Goal: Information Seeking & Learning: Learn about a topic

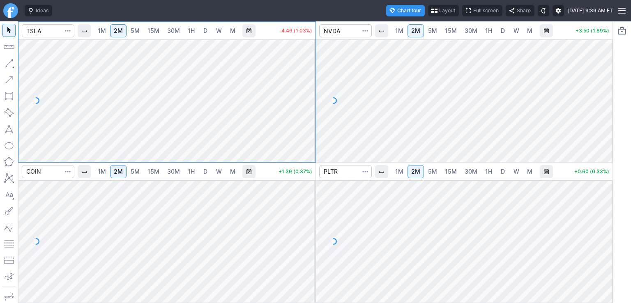
drag, startPoint x: 306, startPoint y: 59, endPoint x: 308, endPoint y: 78, distance: 18.6
click at [308, 78] on div at bounding box center [306, 99] width 17 height 102
drag, startPoint x: 602, startPoint y: 59, endPoint x: 600, endPoint y: 101, distance: 42.0
click at [600, 99] on div at bounding box center [604, 99] width 17 height 102
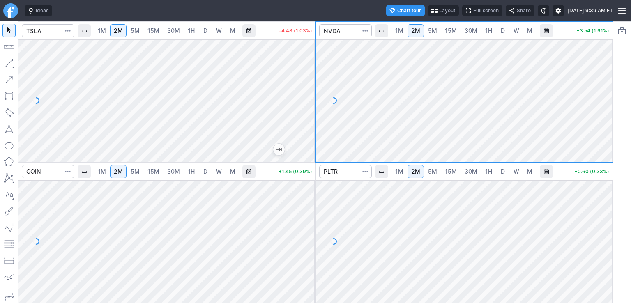
drag, startPoint x: 604, startPoint y: 201, endPoint x: 603, endPoint y: 229, distance: 28.4
click at [603, 229] on div at bounding box center [604, 240] width 17 height 102
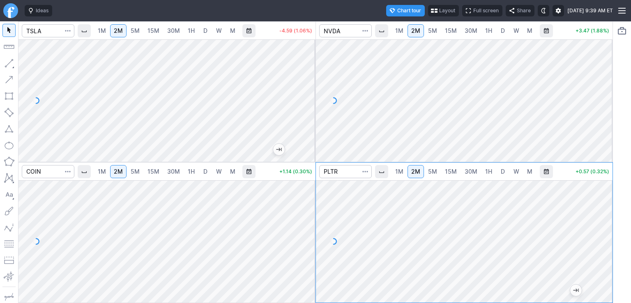
drag, startPoint x: 307, startPoint y: 194, endPoint x: 303, endPoint y: 226, distance: 31.5
click at [303, 226] on div at bounding box center [306, 240] width 17 height 102
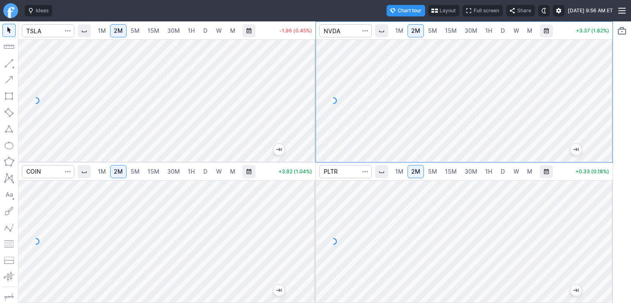
click at [136, 33] on span "5M" at bounding box center [135, 30] width 9 height 7
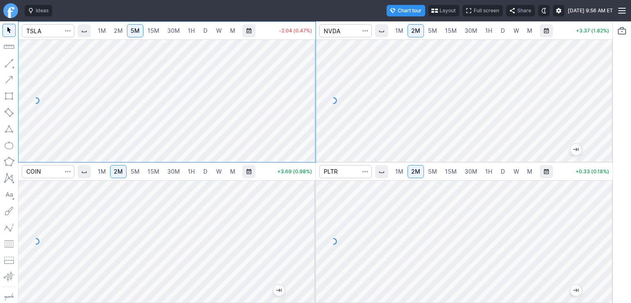
drag, startPoint x: 305, startPoint y: 69, endPoint x: 309, endPoint y: 90, distance: 20.9
click at [309, 90] on div at bounding box center [306, 99] width 17 height 102
click at [426, 28] on link "5M" at bounding box center [433, 30] width 16 height 13
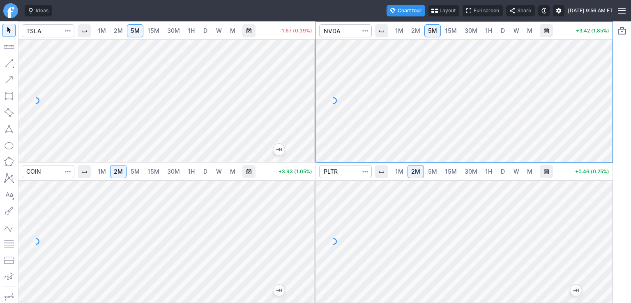
drag, startPoint x: 601, startPoint y: 91, endPoint x: 601, endPoint y: 101, distance: 10.3
click at [601, 101] on div at bounding box center [604, 99] width 17 height 102
click at [428, 170] on span "5M" at bounding box center [432, 171] width 9 height 7
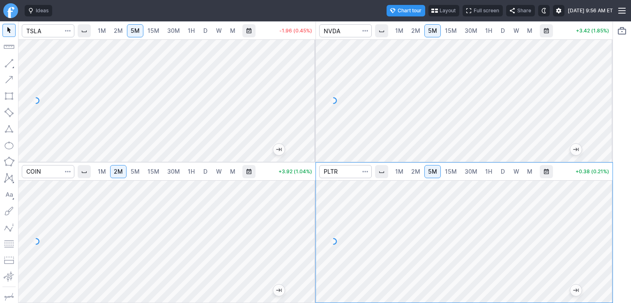
drag, startPoint x: 602, startPoint y: 199, endPoint x: 601, endPoint y: 209, distance: 10.7
click at [601, 209] on div at bounding box center [604, 240] width 17 height 102
click at [138, 171] on span "5M" at bounding box center [135, 171] width 9 height 7
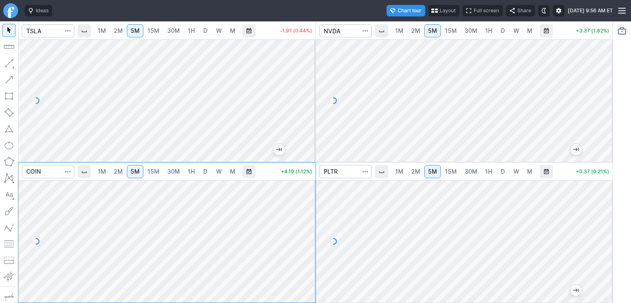
drag, startPoint x: 311, startPoint y: 207, endPoint x: 309, endPoint y: 224, distance: 16.5
click at [309, 224] on div at bounding box center [306, 240] width 17 height 102
click at [122, 171] on span "2M" at bounding box center [118, 171] width 9 height 7
drag, startPoint x: 305, startPoint y: 203, endPoint x: 303, endPoint y: 216, distance: 13.6
click at [303, 216] on div at bounding box center [306, 240] width 17 height 102
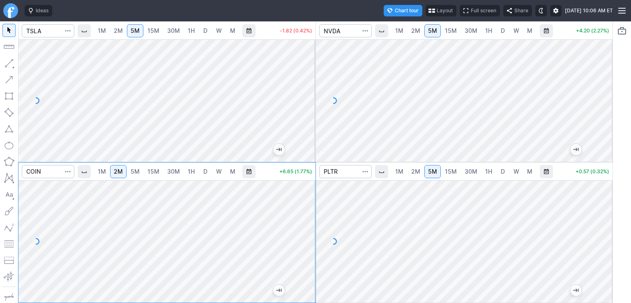
click at [117, 32] on span "2M" at bounding box center [118, 30] width 9 height 7
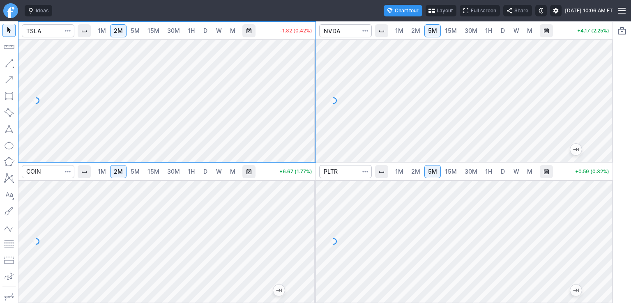
drag, startPoint x: 312, startPoint y: 97, endPoint x: 311, endPoint y: 102, distance: 4.9
click at [311, 102] on div at bounding box center [306, 99] width 17 height 102
drag, startPoint x: 306, startPoint y: 106, endPoint x: 306, endPoint y: 69, distance: 36.2
click at [306, 69] on div at bounding box center [306, 99] width 17 height 102
click at [422, 31] on link "2M" at bounding box center [416, 30] width 16 height 13
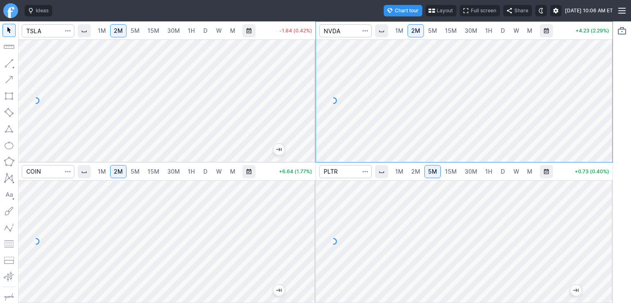
drag, startPoint x: 603, startPoint y: 58, endPoint x: 603, endPoint y: 71, distance: 12.7
click at [603, 71] on div at bounding box center [604, 99] width 17 height 102
drag, startPoint x: 305, startPoint y: 92, endPoint x: 306, endPoint y: 84, distance: 7.4
click at [306, 84] on div at bounding box center [306, 99] width 17 height 102
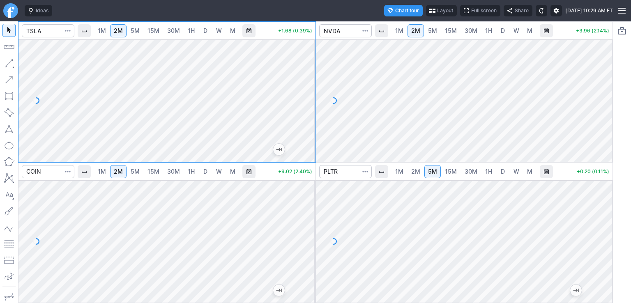
drag, startPoint x: 304, startPoint y: 100, endPoint x: 302, endPoint y: 116, distance: 16.2
click at [304, 117] on div at bounding box center [306, 99] width 17 height 102
drag, startPoint x: 307, startPoint y: 96, endPoint x: 307, endPoint y: 81, distance: 14.8
click at [310, 81] on div at bounding box center [306, 99] width 17 height 102
drag, startPoint x: 313, startPoint y: 89, endPoint x: 308, endPoint y: 96, distance: 8.2
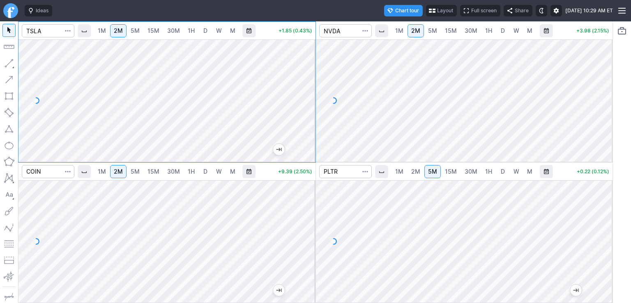
click at [311, 96] on div at bounding box center [306, 99] width 17 height 102
drag, startPoint x: 310, startPoint y: 255, endPoint x: 315, endPoint y: 231, distance: 24.3
click at [315, 231] on div at bounding box center [306, 240] width 17 height 102
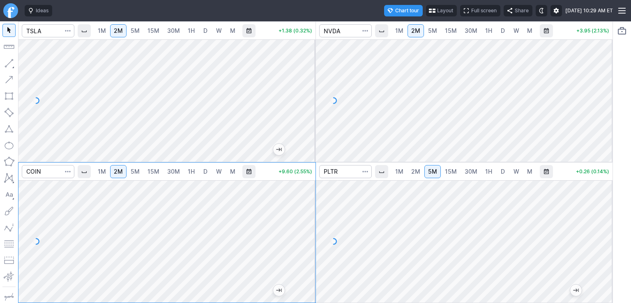
click at [311, 230] on div at bounding box center [306, 240] width 17 height 102
drag, startPoint x: 607, startPoint y: 96, endPoint x: 604, endPoint y: 78, distance: 18.7
click at [608, 78] on div at bounding box center [604, 99] width 17 height 102
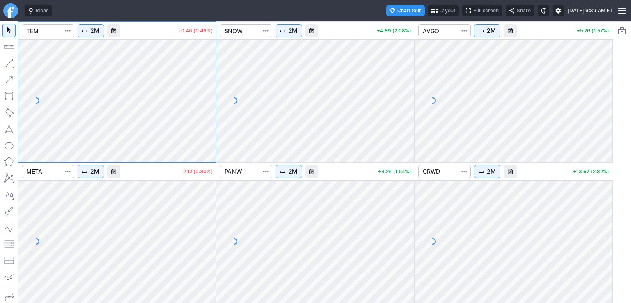
drag, startPoint x: 211, startPoint y: 193, endPoint x: 208, endPoint y: 226, distance: 33.9
click at [208, 226] on div at bounding box center [207, 240] width 17 height 102
drag, startPoint x: 204, startPoint y: 59, endPoint x: 209, endPoint y: 100, distance: 41.5
click at [209, 100] on div at bounding box center [207, 99] width 17 height 102
drag, startPoint x: 411, startPoint y: 58, endPoint x: 411, endPoint y: 109, distance: 51.0
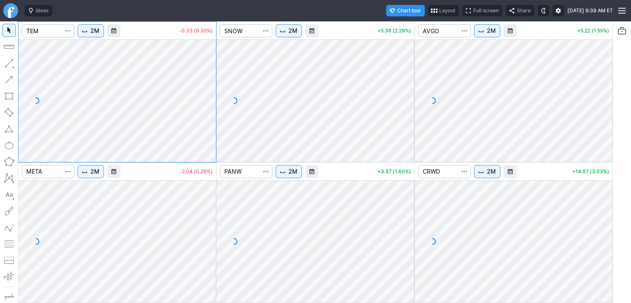
click at [411, 109] on div at bounding box center [405, 99] width 17 height 102
drag, startPoint x: 409, startPoint y: 201, endPoint x: 400, endPoint y: 231, distance: 31.9
click at [403, 233] on div at bounding box center [405, 240] width 17 height 102
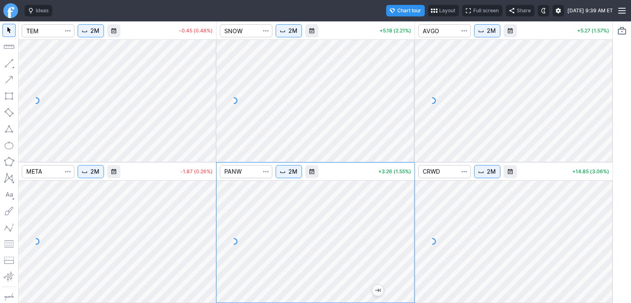
drag, startPoint x: 605, startPoint y: 51, endPoint x: 599, endPoint y: 116, distance: 64.8
click at [599, 116] on div at bounding box center [604, 99] width 17 height 102
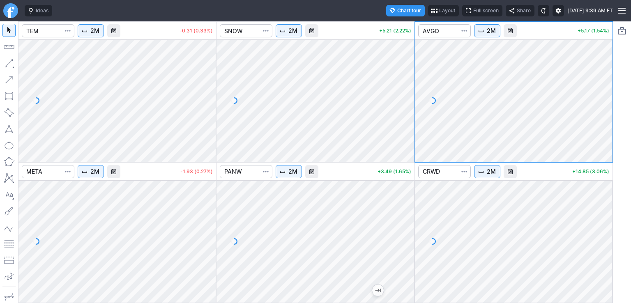
drag, startPoint x: 605, startPoint y: 195, endPoint x: 609, endPoint y: 231, distance: 36.7
click at [609, 233] on div at bounding box center [604, 240] width 17 height 102
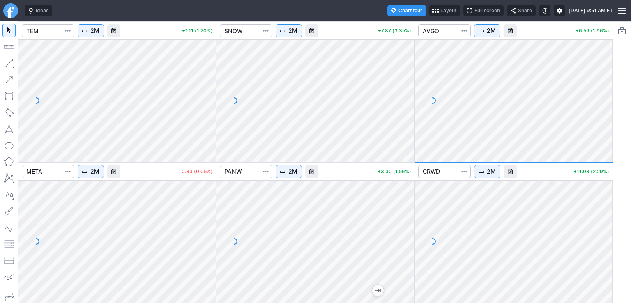
click at [215, 221] on div at bounding box center [207, 240] width 17 height 102
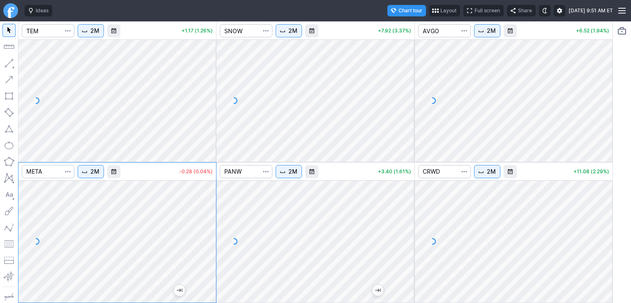
drag, startPoint x: 207, startPoint y: 62, endPoint x: 206, endPoint y: 85, distance: 22.2
click at [206, 85] on div at bounding box center [207, 99] width 17 height 102
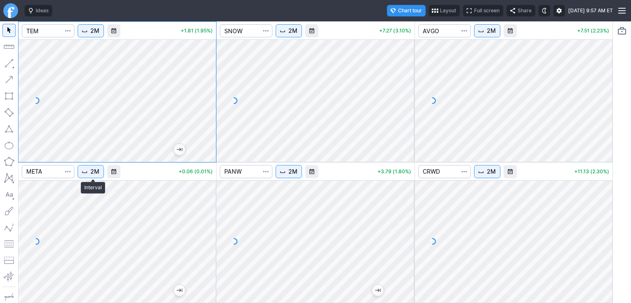
click at [96, 175] on span "2M" at bounding box center [94, 172] width 9 height 8
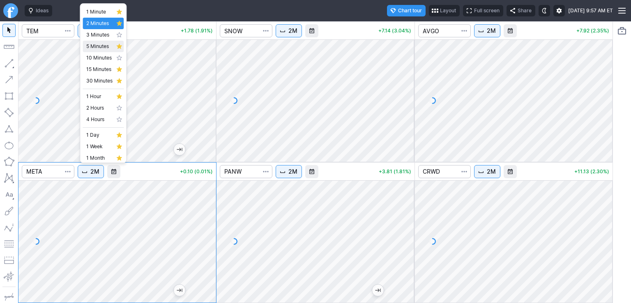
drag, startPoint x: 100, startPoint y: 44, endPoint x: 109, endPoint y: 45, distance: 8.6
click at [100, 44] on span "5 Minutes" at bounding box center [99, 46] width 26 height 8
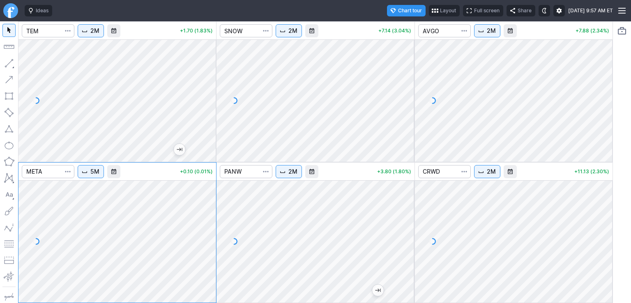
drag, startPoint x: 210, startPoint y: 201, endPoint x: 203, endPoint y: 241, distance: 40.9
click at [206, 242] on div at bounding box center [207, 240] width 17 height 102
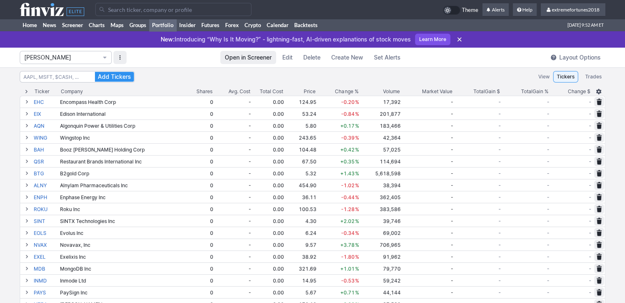
drag, startPoint x: 57, startPoint y: 58, endPoint x: 56, endPoint y: 63, distance: 4.6
click at [57, 58] on span "Isabel_Watch" at bounding box center [61, 57] width 75 height 8
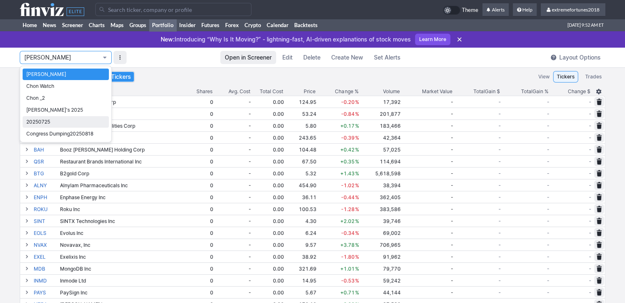
click at [49, 121] on span "20250725" at bounding box center [65, 122] width 79 height 8
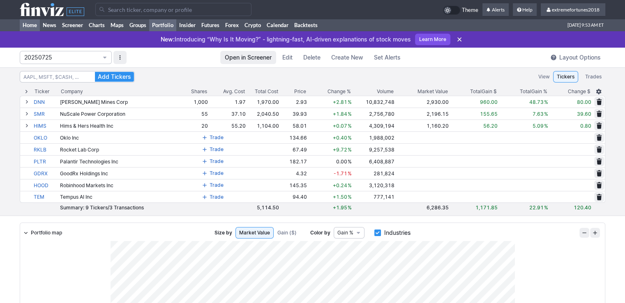
click at [28, 24] on link "Home" at bounding box center [30, 25] width 20 height 12
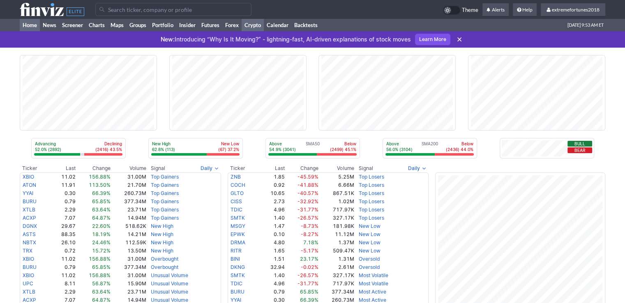
click at [255, 25] on link "Crypto" at bounding box center [253, 25] width 22 height 12
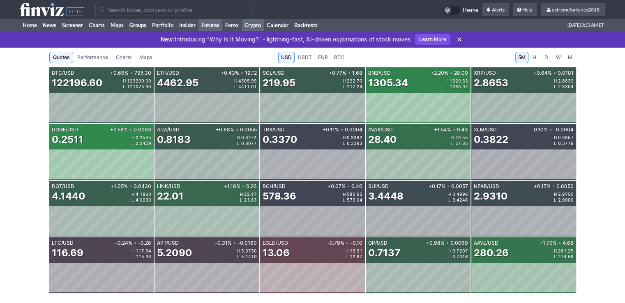
click at [208, 24] on link "Futures" at bounding box center [211, 25] width 24 height 12
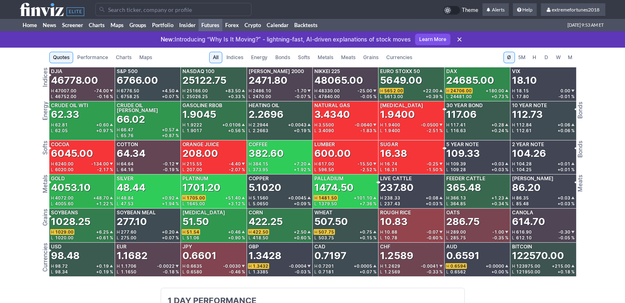
click at [319, 59] on span "Metals" at bounding box center [326, 57] width 16 height 8
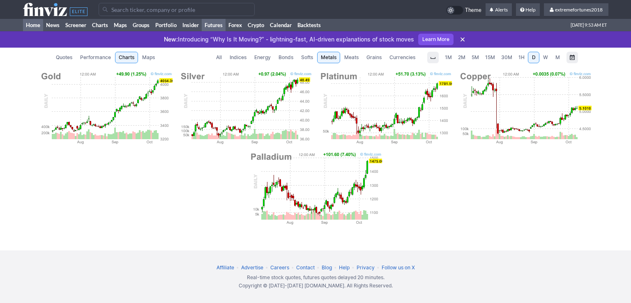
click at [31, 27] on link "Home" at bounding box center [33, 25] width 20 height 12
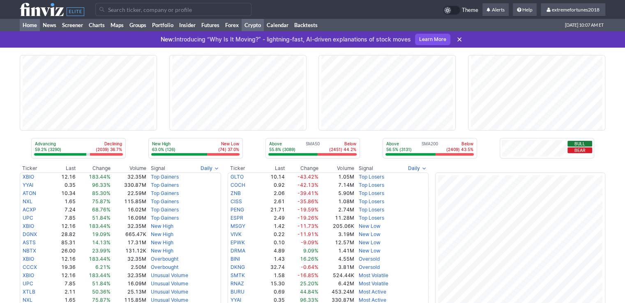
click at [256, 26] on link "Crypto" at bounding box center [253, 25] width 22 height 12
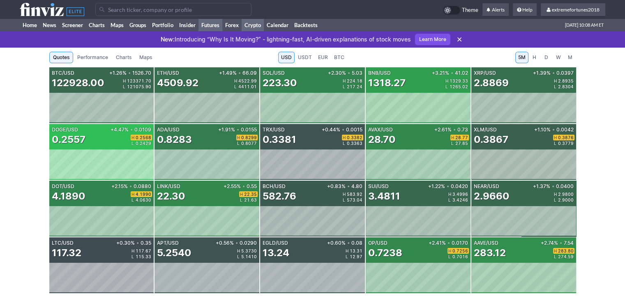
click at [219, 25] on link "Futures" at bounding box center [211, 25] width 24 height 12
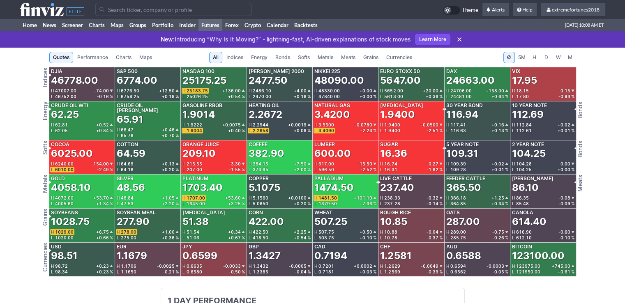
click at [326, 58] on span "Metals" at bounding box center [326, 57] width 16 height 8
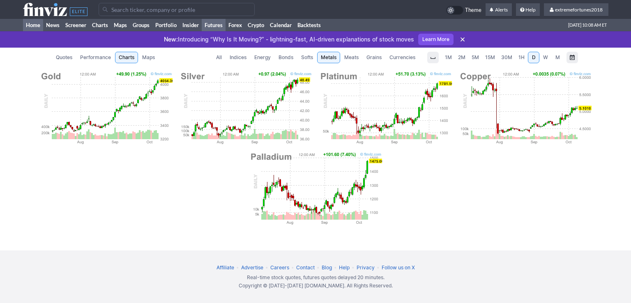
click at [32, 25] on link "Home" at bounding box center [33, 25] width 20 height 12
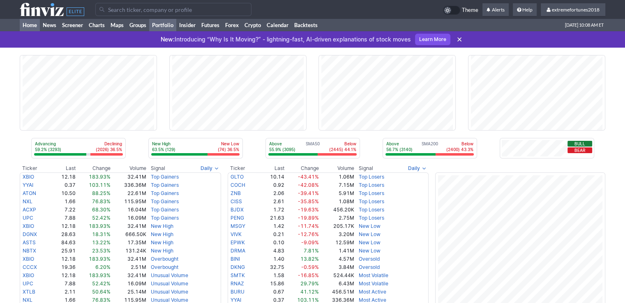
click at [158, 25] on link "Portfolio" at bounding box center [162, 25] width 27 height 12
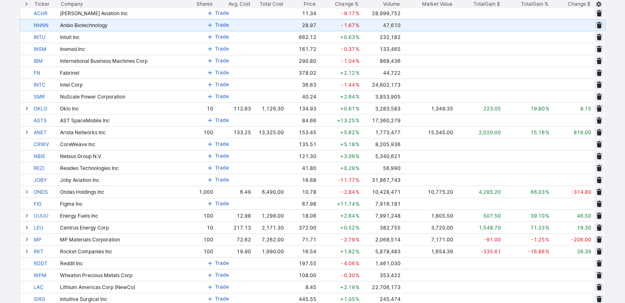
scroll to position [699, 0]
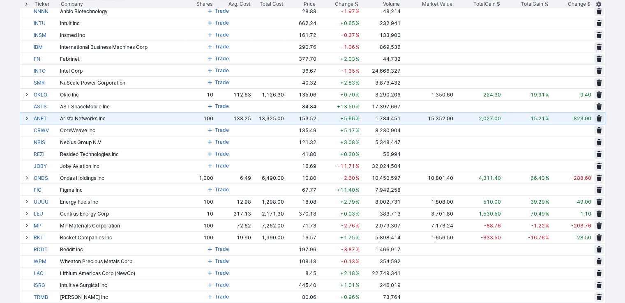
click at [28, 118] on span at bounding box center [26, 118] width 5 height 7
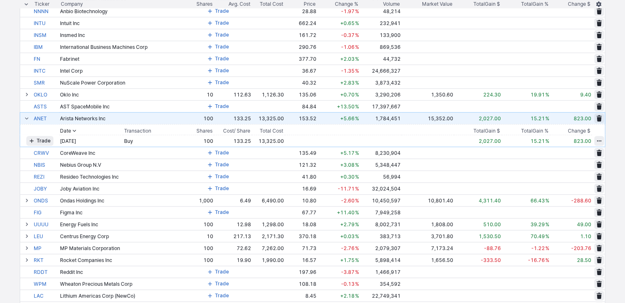
click at [28, 118] on span at bounding box center [26, 118] width 5 height 7
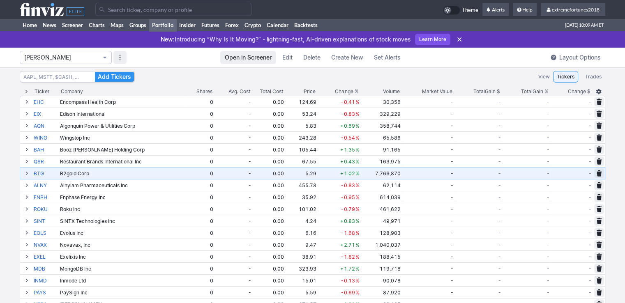
click at [66, 60] on span "Isabel_Watch" at bounding box center [61, 57] width 75 height 8
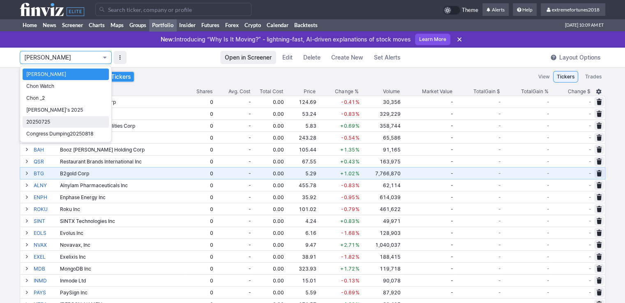
click at [51, 120] on span "20250725" at bounding box center [65, 122] width 79 height 8
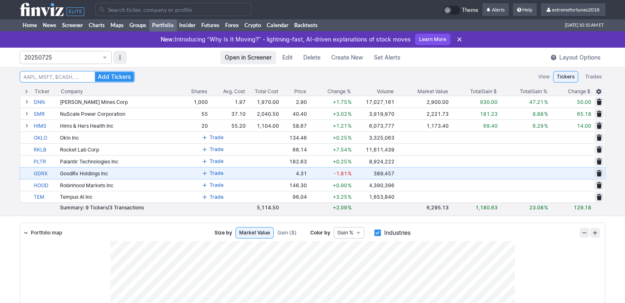
click at [70, 76] on input "Search" at bounding box center [77, 77] width 115 height 12
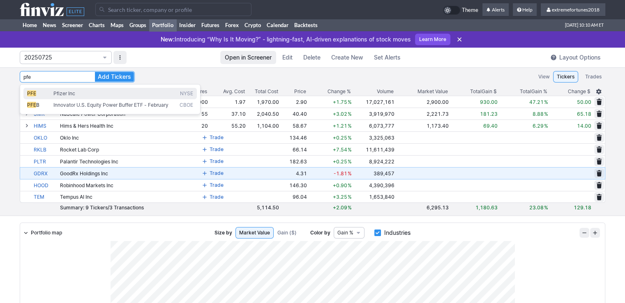
click at [66, 92] on span "Pfizer Inc" at bounding box center [64, 93] width 22 height 6
type input "PFE"
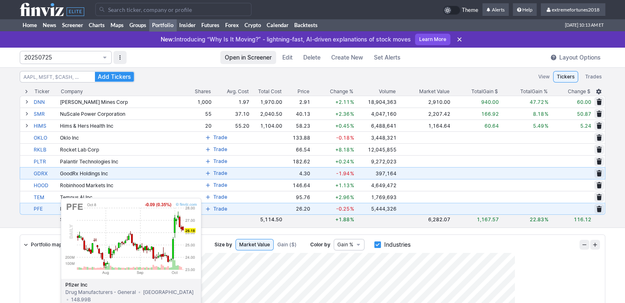
click at [40, 210] on link "PFE" at bounding box center [46, 208] width 25 height 11
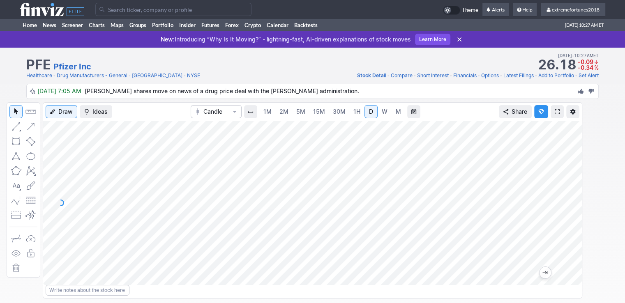
click at [129, 9] on input "Search" at bounding box center [173, 9] width 156 height 13
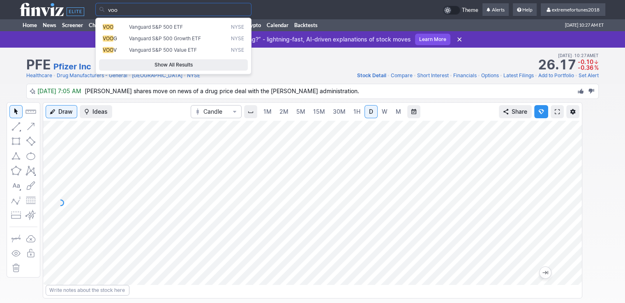
type input "voo"
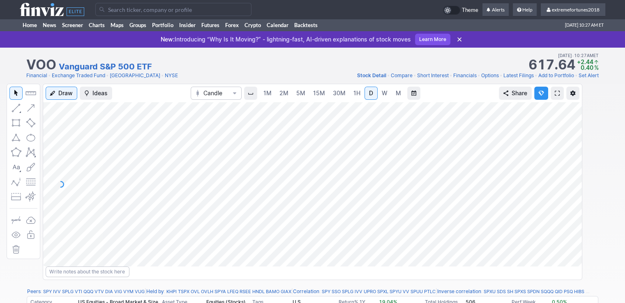
drag, startPoint x: 576, startPoint y: 176, endPoint x: 571, endPoint y: 155, distance: 21.8
click at [576, 158] on div at bounding box center [573, 183] width 17 height 144
click at [125, 9] on input "Search" at bounding box center [173, 9] width 156 height 13
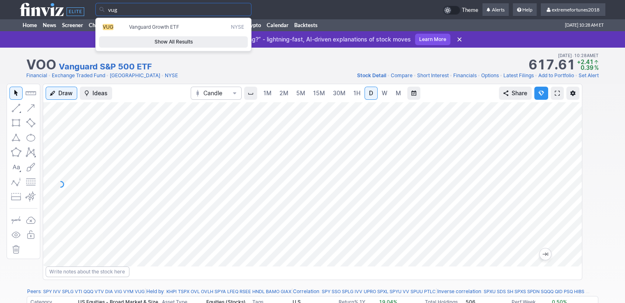
type input "vug"
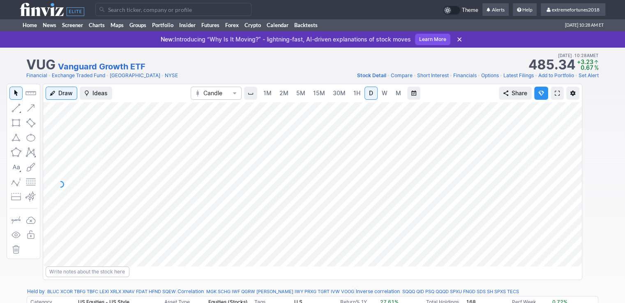
drag, startPoint x: 571, startPoint y: 181, endPoint x: 568, endPoint y: 163, distance: 17.8
click at [572, 166] on div at bounding box center [573, 183] width 17 height 144
drag, startPoint x: 571, startPoint y: 188, endPoint x: 566, endPoint y: 196, distance: 8.5
click at [566, 196] on div at bounding box center [573, 183] width 17 height 144
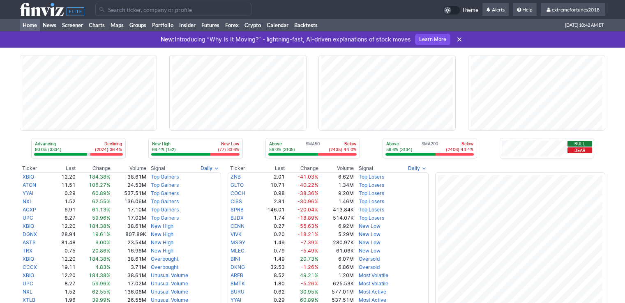
click at [141, 12] on input "Search" at bounding box center [173, 9] width 156 height 13
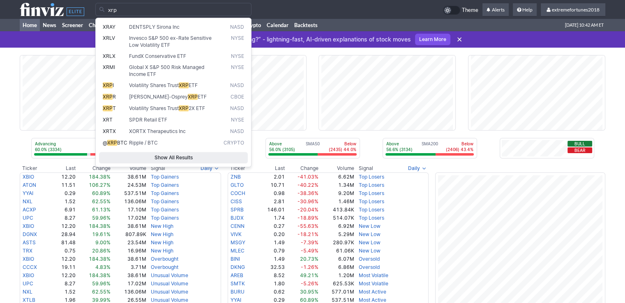
type input "xrp"
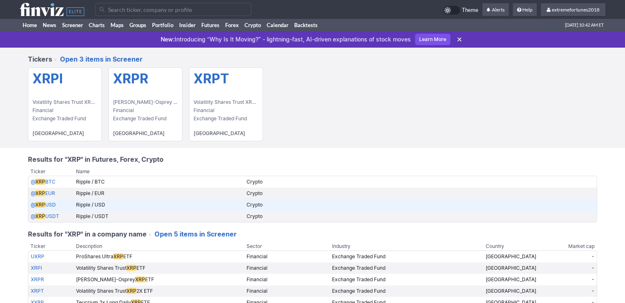
click at [52, 205] on link "@ XRP USD" at bounding box center [43, 205] width 25 height 6
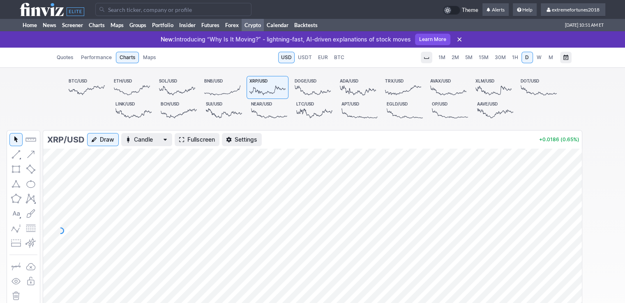
click at [155, 7] on input "Search" at bounding box center [173, 9] width 156 height 13
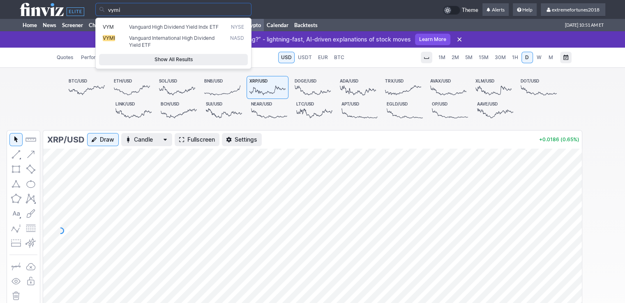
type input "vymi"
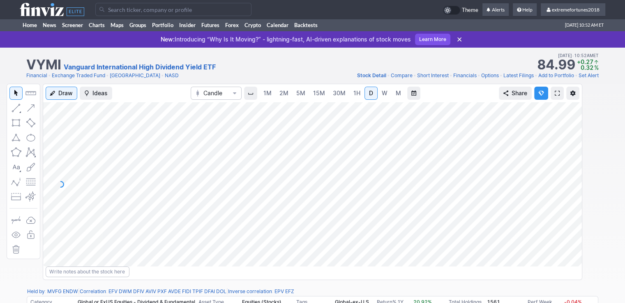
drag, startPoint x: 571, startPoint y: 214, endPoint x: 572, endPoint y: 166, distance: 48.1
click at [573, 166] on div at bounding box center [573, 183] width 17 height 144
click at [124, 10] on input "Search" at bounding box center [173, 9] width 156 height 13
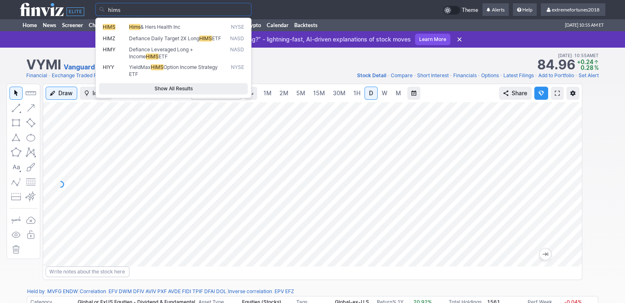
type input "hims"
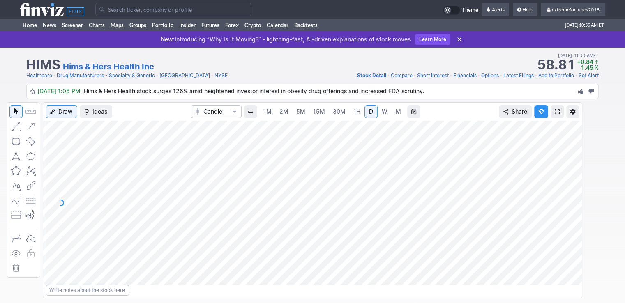
drag, startPoint x: 574, startPoint y: 217, endPoint x: 574, endPoint y: 206, distance: 10.3
click at [574, 206] on div at bounding box center [573, 201] width 17 height 144
drag, startPoint x: 572, startPoint y: 187, endPoint x: 572, endPoint y: 191, distance: 4.5
click at [572, 191] on div at bounding box center [573, 201] width 17 height 144
drag, startPoint x: 575, startPoint y: 196, endPoint x: 575, endPoint y: 183, distance: 13.2
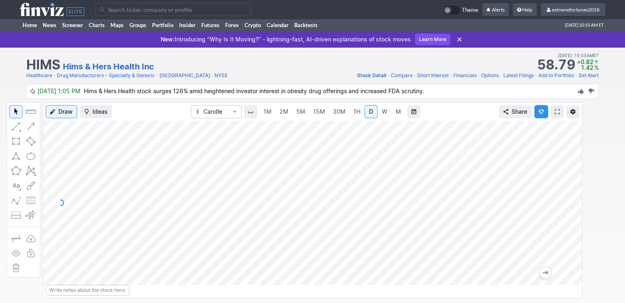
click at [575, 183] on div at bounding box center [573, 201] width 17 height 144
drag, startPoint x: 577, startPoint y: 198, endPoint x: 573, endPoint y: 211, distance: 13.7
click at [573, 211] on div at bounding box center [573, 201] width 17 height 144
drag, startPoint x: 571, startPoint y: 213, endPoint x: 568, endPoint y: 206, distance: 7.4
click at [568, 206] on div at bounding box center [573, 201] width 17 height 144
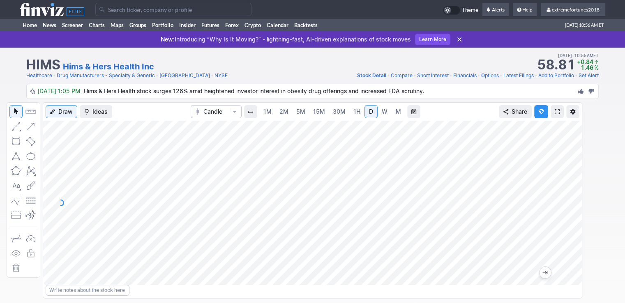
drag, startPoint x: 577, startPoint y: 201, endPoint x: 574, endPoint y: 215, distance: 13.8
click at [574, 214] on div at bounding box center [573, 201] width 17 height 144
click at [203, 14] on input "Search" at bounding box center [173, 9] width 156 height 13
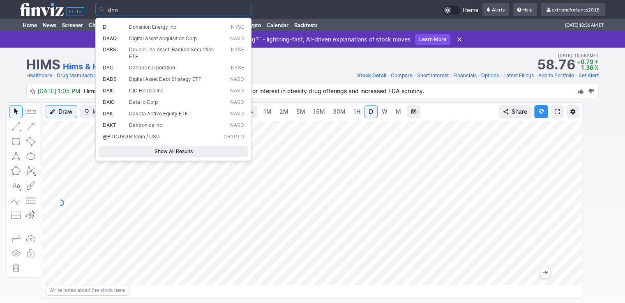
type input "dnn"
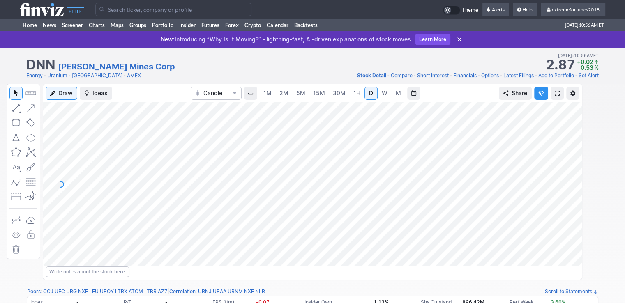
drag, startPoint x: 573, startPoint y: 169, endPoint x: 571, endPoint y: 180, distance: 10.9
click at [574, 186] on div at bounding box center [573, 183] width 17 height 144
drag, startPoint x: 569, startPoint y: 201, endPoint x: 566, endPoint y: 163, distance: 38.3
click at [566, 163] on div at bounding box center [573, 183] width 17 height 144
drag, startPoint x: 577, startPoint y: 194, endPoint x: 569, endPoint y: 199, distance: 9.2
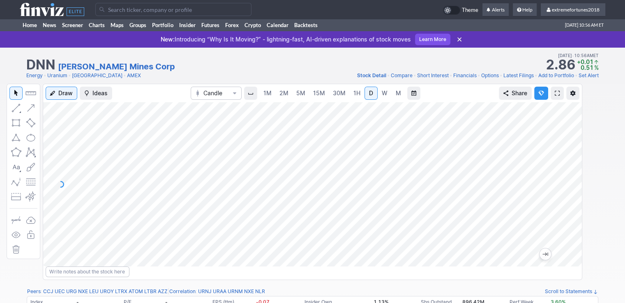
click at [574, 199] on div at bounding box center [573, 183] width 17 height 144
click at [163, 6] on input "Search" at bounding box center [173, 9] width 156 height 13
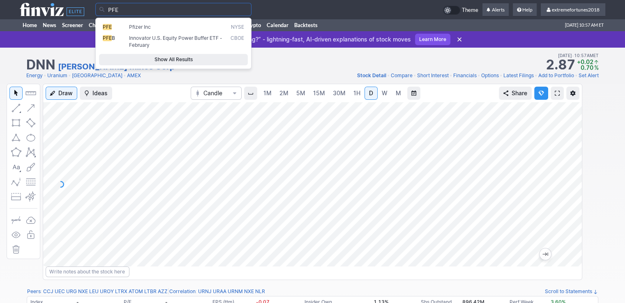
type input "PFE"
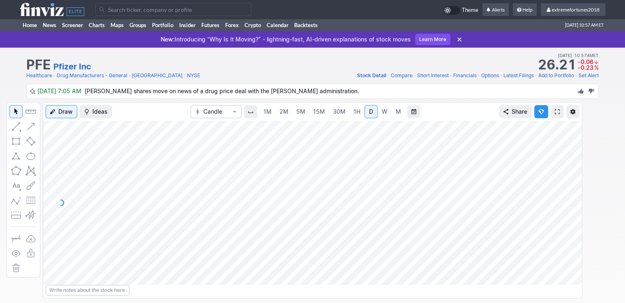
drag, startPoint x: 573, startPoint y: 213, endPoint x: 569, endPoint y: 220, distance: 7.9
click at [570, 221] on div at bounding box center [573, 201] width 17 height 144
drag, startPoint x: 570, startPoint y: 196, endPoint x: 569, endPoint y: 209, distance: 12.8
click at [569, 209] on div at bounding box center [573, 201] width 17 height 144
